Goal: Task Accomplishment & Management: Complete application form

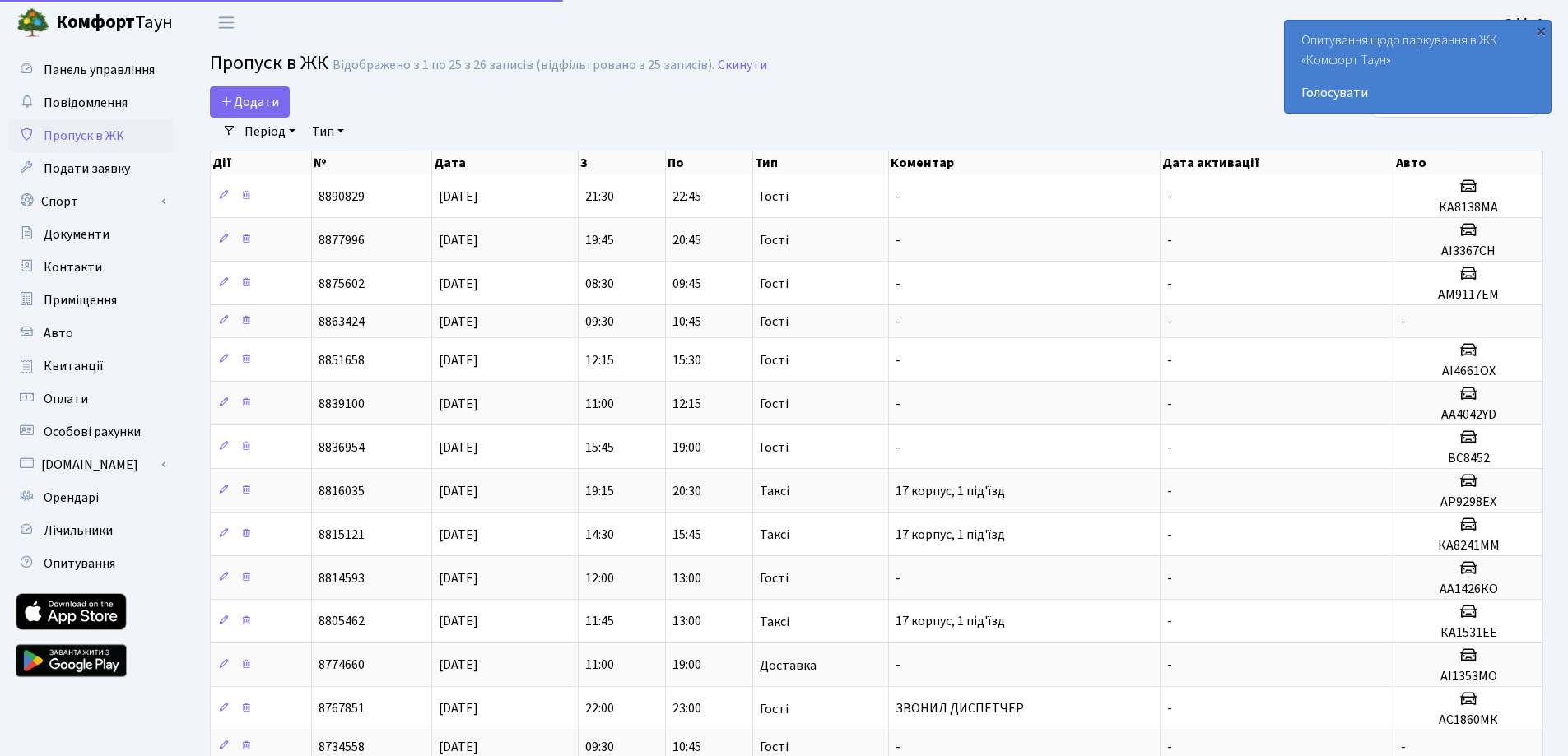
select select "25"
click at [294, 100] on div "Додати" at bounding box center [650, 102] width 881 height 31
click at [237, 97] on span "Додати" at bounding box center [249, 101] width 59 height 18
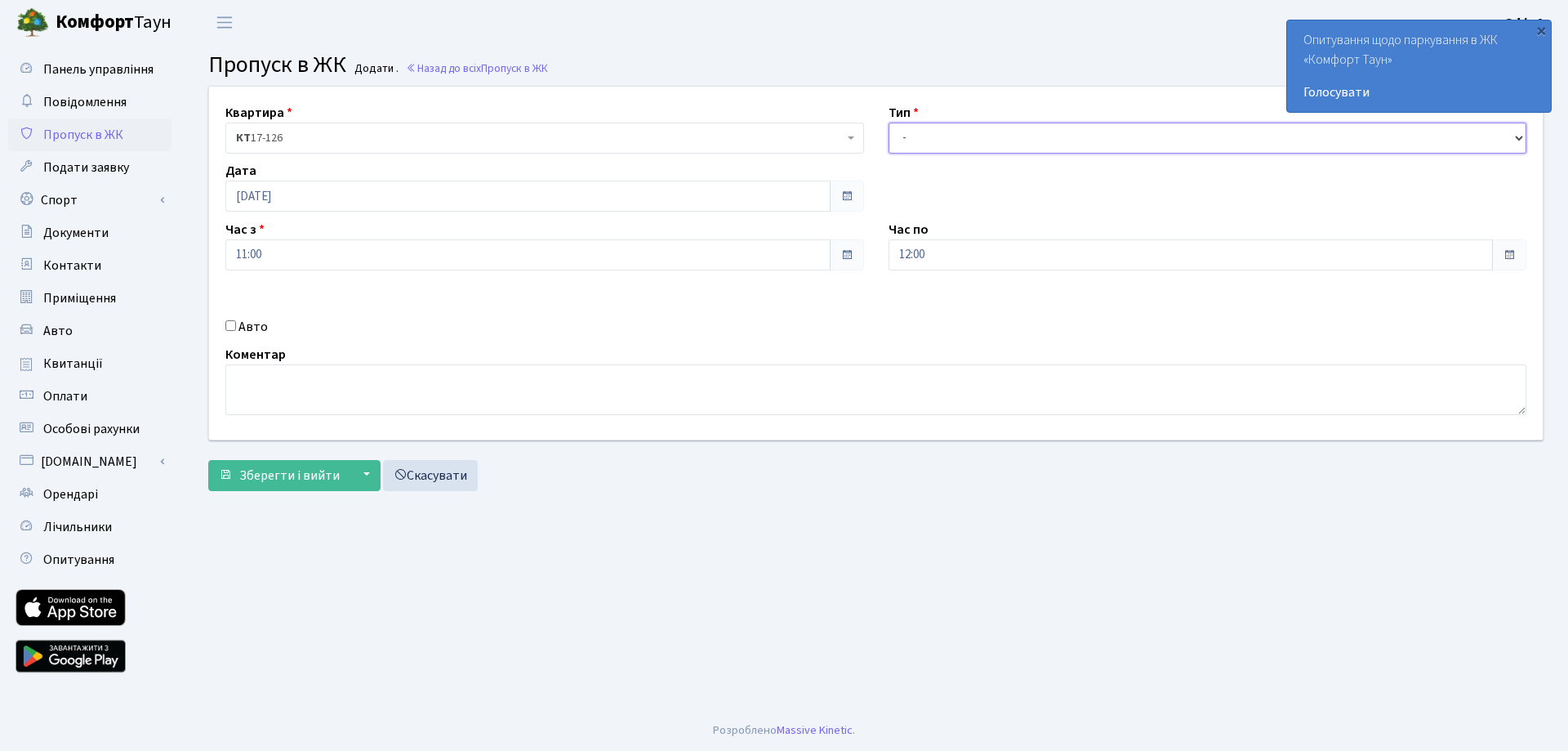
click at [965, 144] on select "- Доставка Таксі Гості Сервіс" at bounding box center [1207, 138] width 638 height 31
click at [888, 122] on select "- Доставка Таксі Гості Сервіс" at bounding box center [1207, 138] width 638 height 31
drag, startPoint x: 930, startPoint y: 134, endPoint x: 934, endPoint y: 150, distance: 16.5
click at [930, 134] on select "- Доставка Таксі Гості Сервіс" at bounding box center [1207, 138] width 638 height 31
click at [888, 122] on select "- Доставка Таксі Гості Сервіс" at bounding box center [1207, 138] width 638 height 31
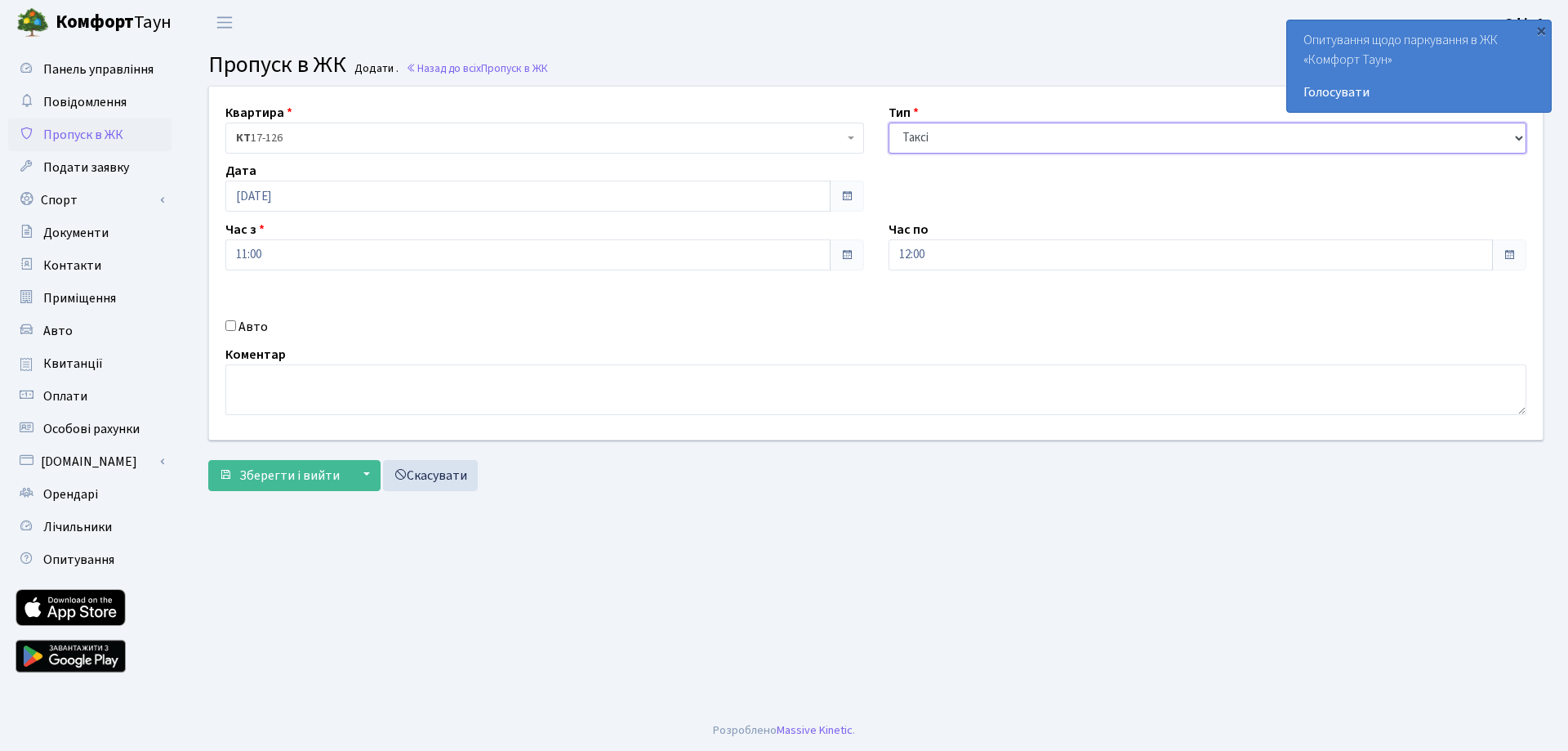
click at [924, 139] on select "- Доставка Таксі Гості Сервіс" at bounding box center [1207, 138] width 638 height 31
select select "3"
click at [888, 122] on select "- Доставка Таксі Гості Сервіс" at bounding box center [1207, 138] width 638 height 31
click at [236, 326] on input "Авто" at bounding box center [231, 325] width 11 height 11
checkbox input "true"
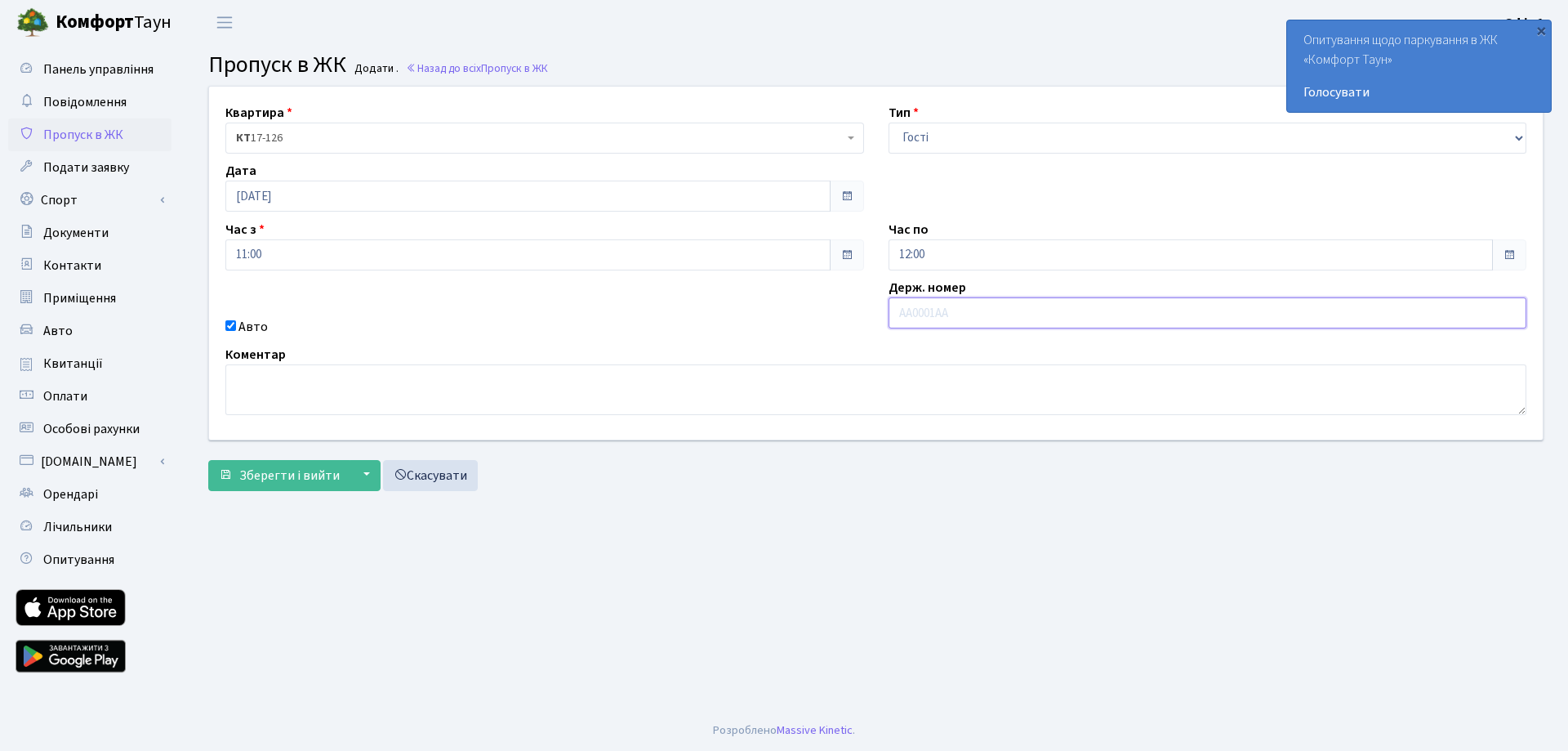
click at [898, 320] on input "text" at bounding box center [1207, 313] width 638 height 31
paste input "АА1400ОМ"
type input "АА1400ОМ"
click at [267, 471] on span "Зберегти і вийти" at bounding box center [289, 475] width 100 height 18
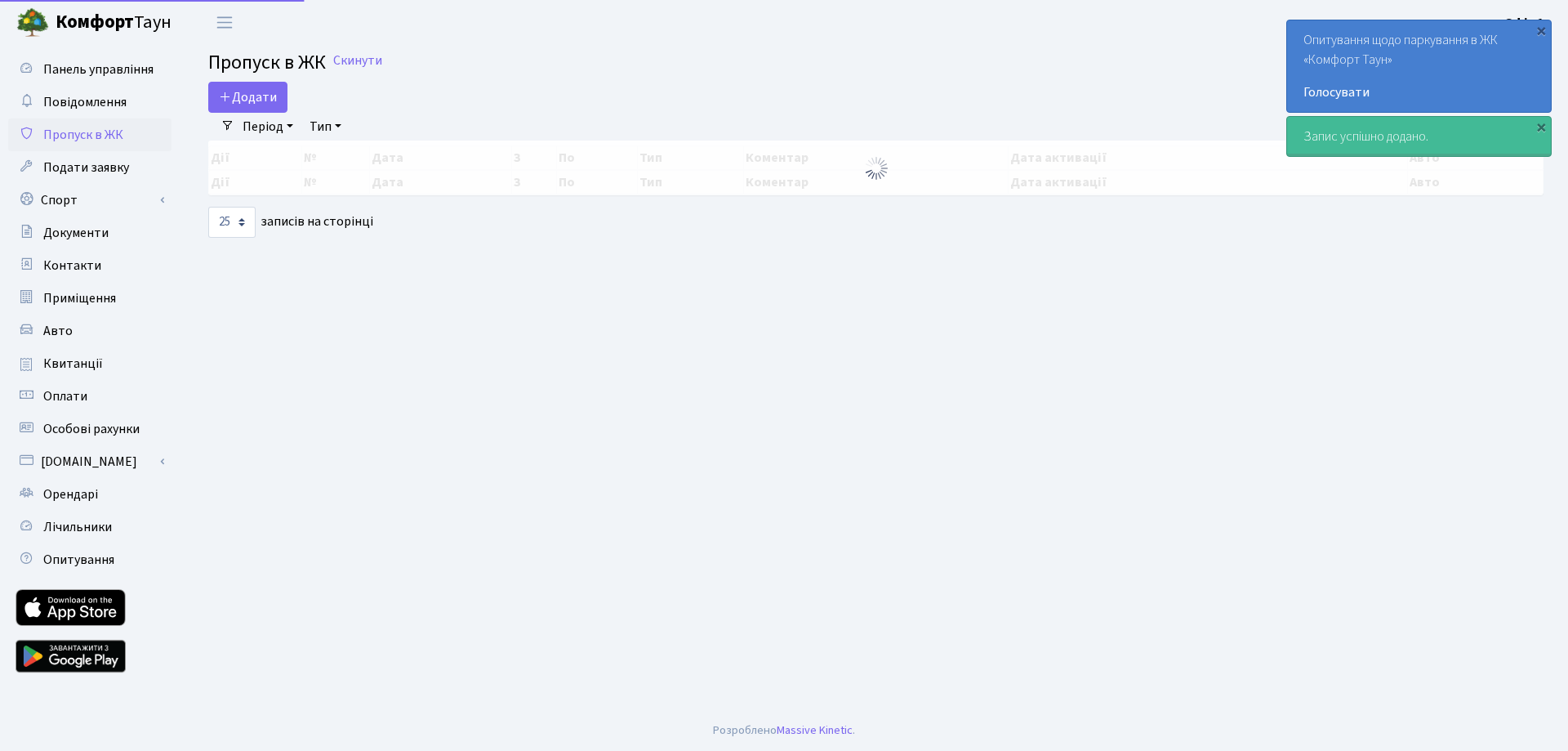
select select "25"
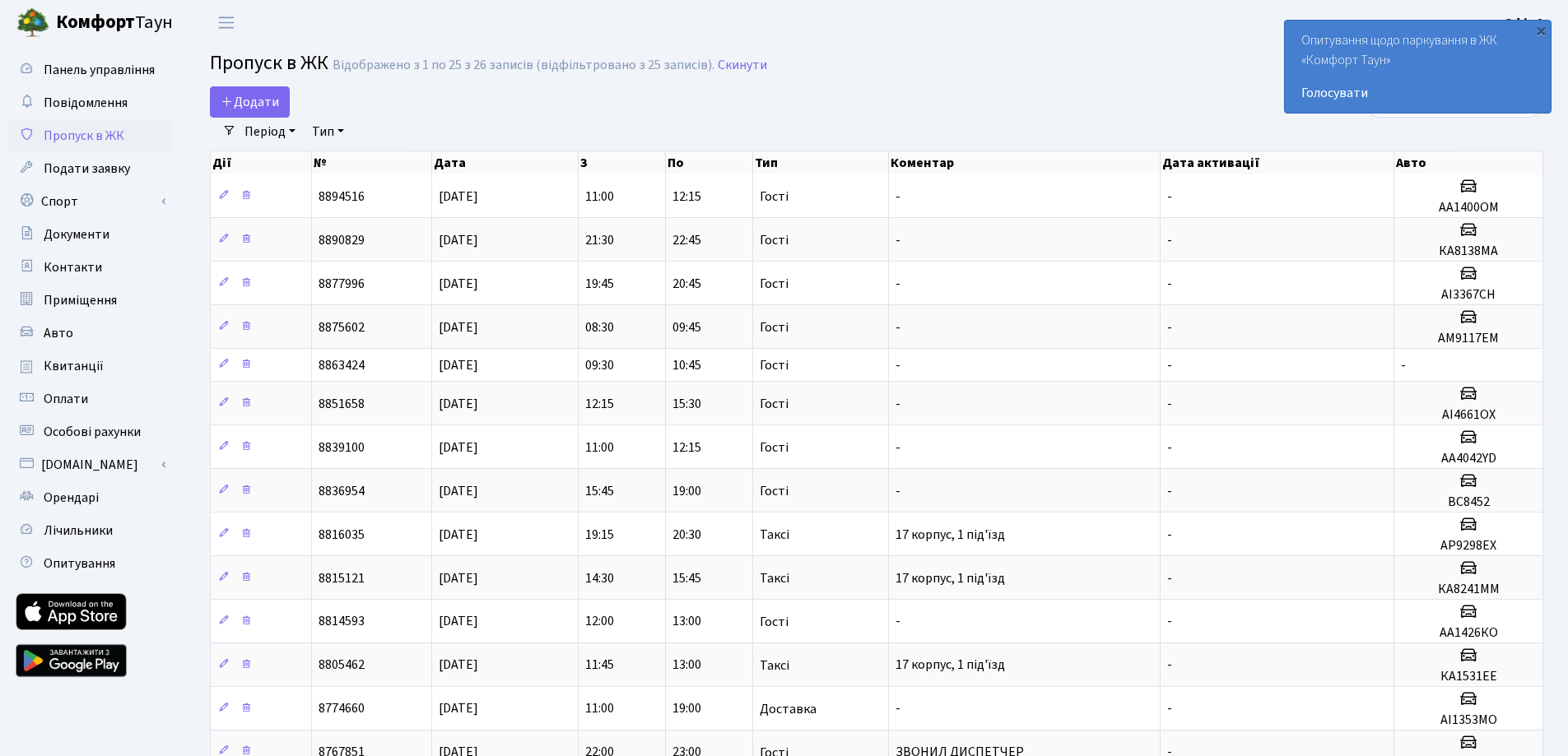
click at [1090, 104] on div "Додати" at bounding box center [650, 102] width 881 height 31
